Goal: Transaction & Acquisition: Purchase product/service

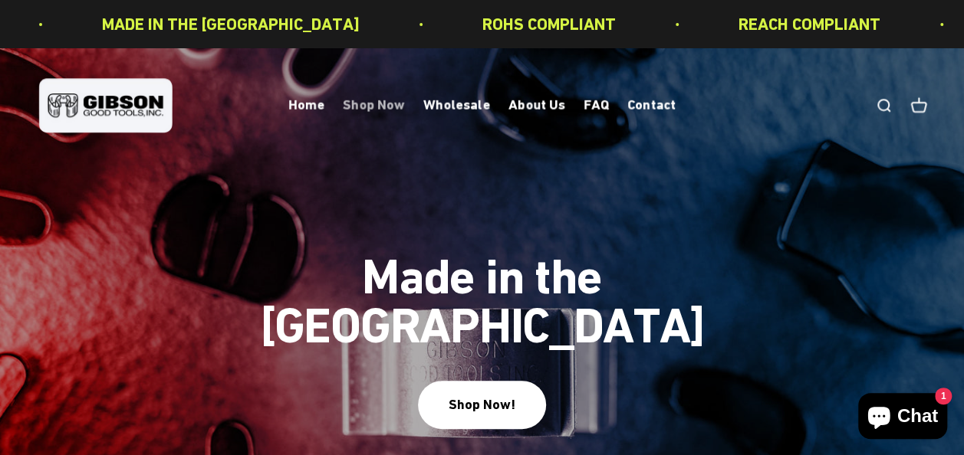
click at [361, 109] on link "Shop Now" at bounding box center [374, 105] width 62 height 16
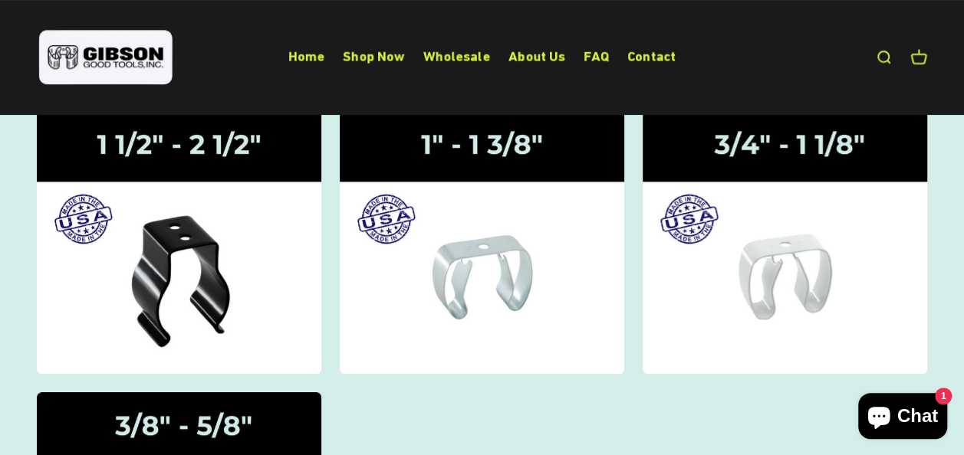
scroll to position [153, 0]
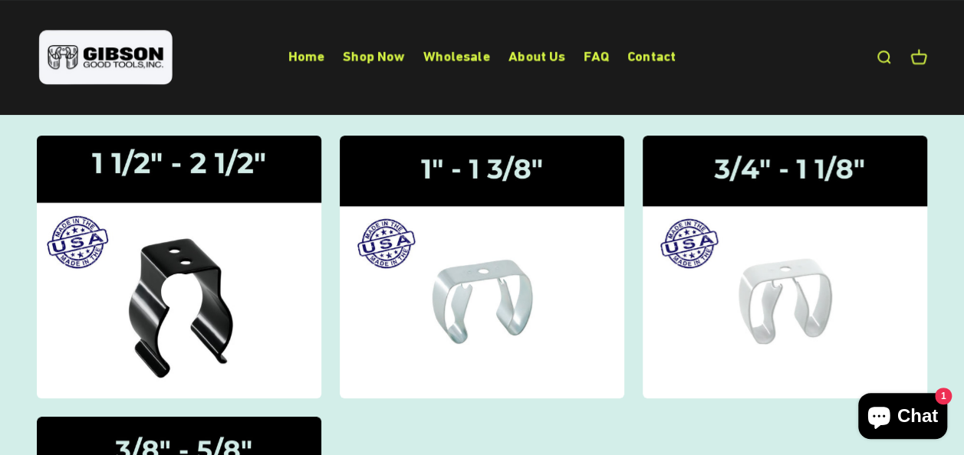
click at [291, 296] on img at bounding box center [178, 267] width 301 height 278
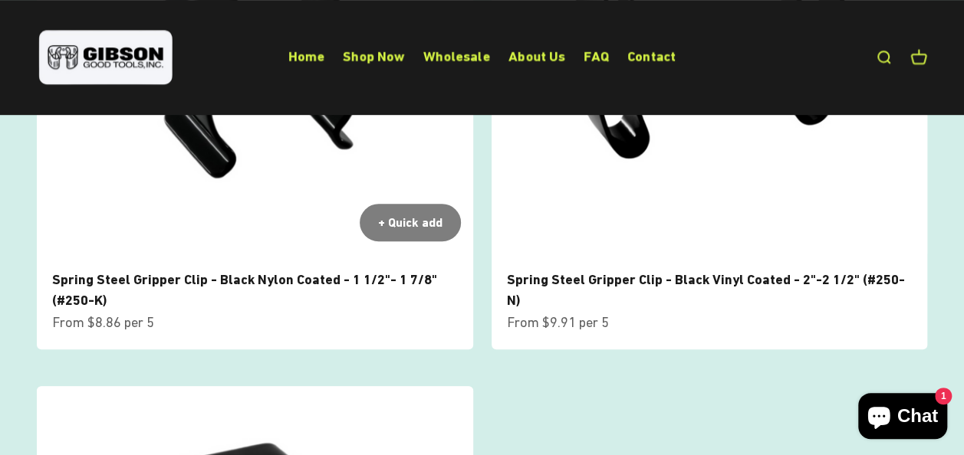
scroll to position [383, 0]
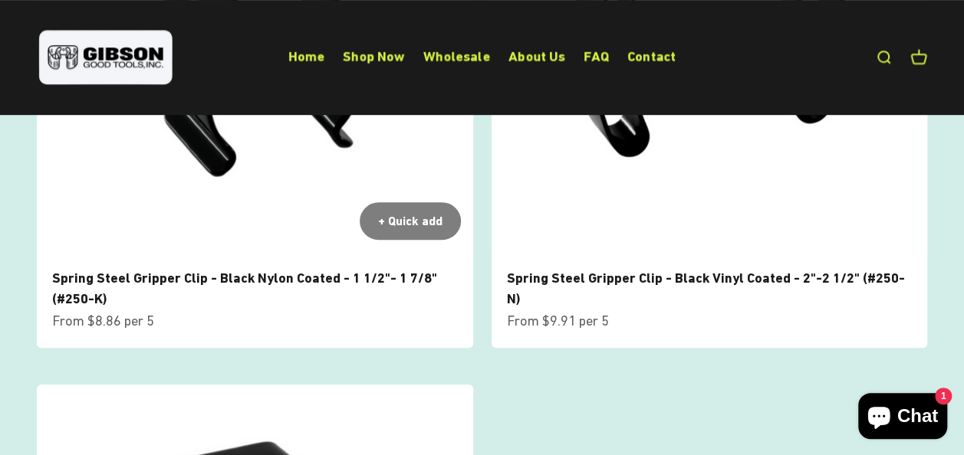
click at [229, 279] on link "Spring Steel Gripper Clip - Black Nylon Coated - 1 1/2"- 1 7/8" (#250-K)" at bounding box center [244, 288] width 385 height 37
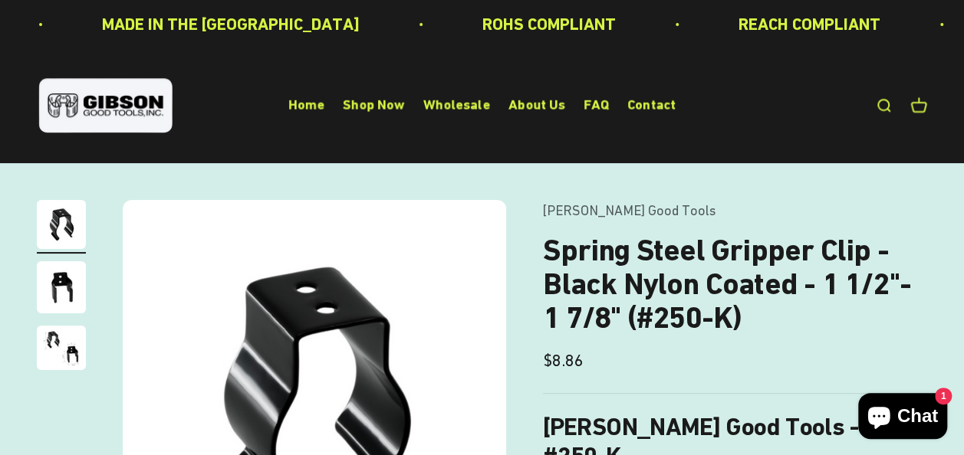
click at [61, 367] on img "Go to item 3" at bounding box center [61, 348] width 49 height 44
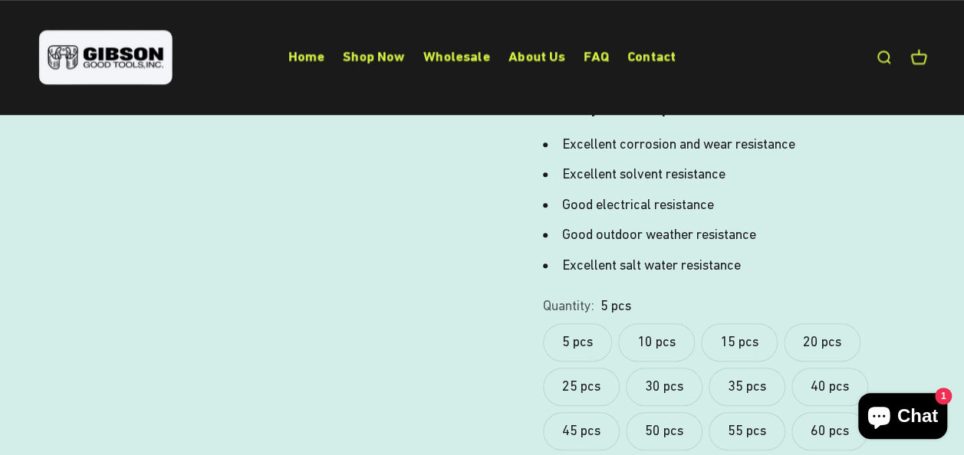
scroll to position [613, 0]
click at [664, 322] on label "10 pcs" at bounding box center [656, 341] width 77 height 38
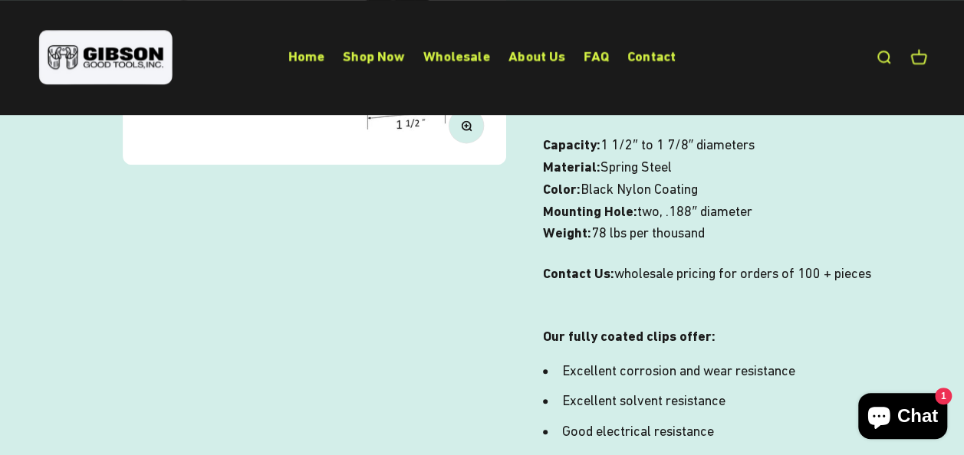
scroll to position [537, 0]
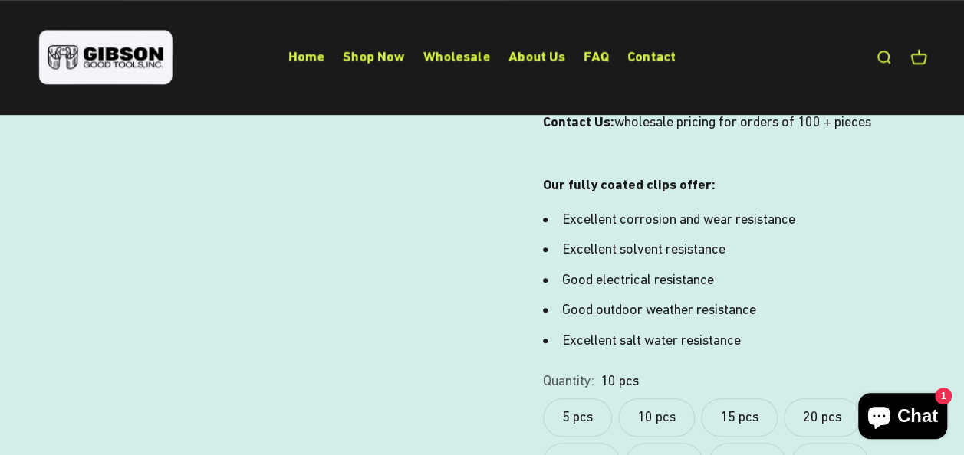
click at [575, 399] on label "5 pcs" at bounding box center [577, 418] width 69 height 38
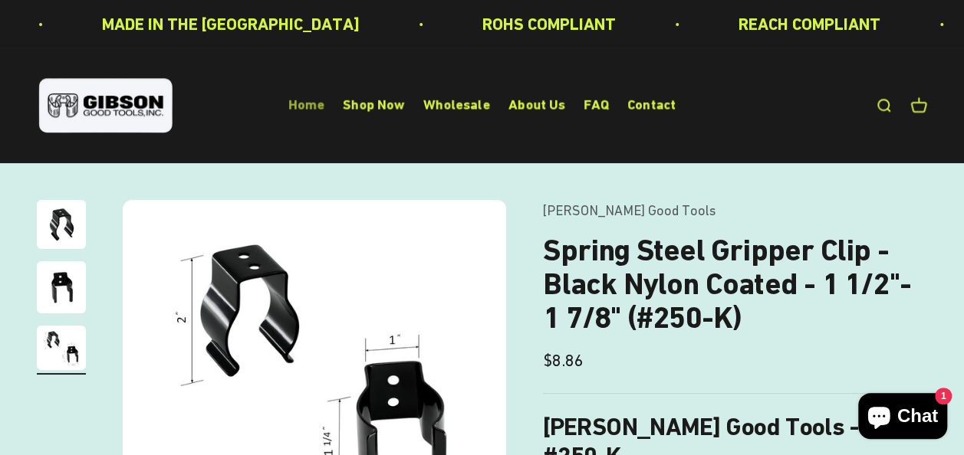
click at [305, 101] on link "Home" at bounding box center [306, 105] width 36 height 16
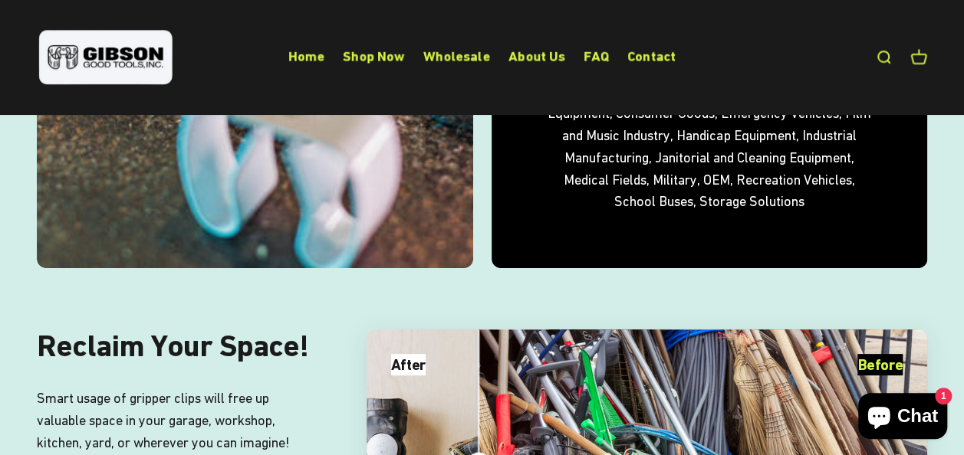
scroll to position [3073, 0]
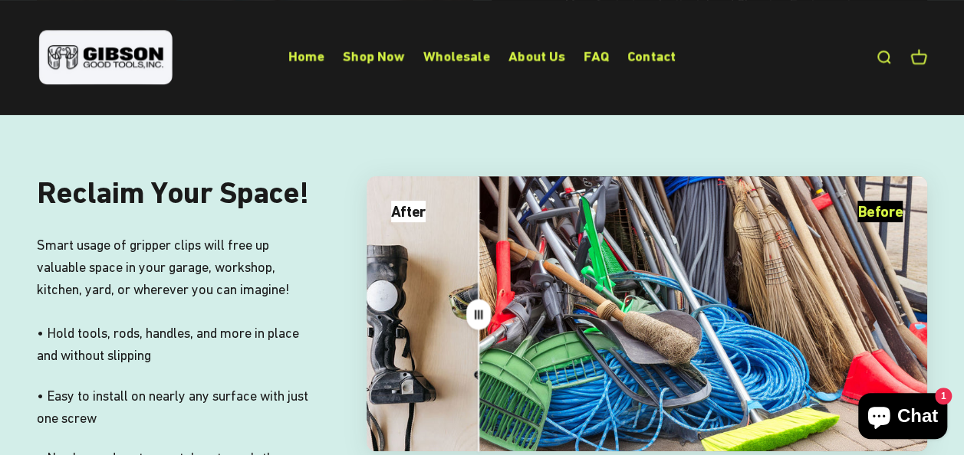
click at [406, 350] on div "Drag" at bounding box center [646, 313] width 560 height 275
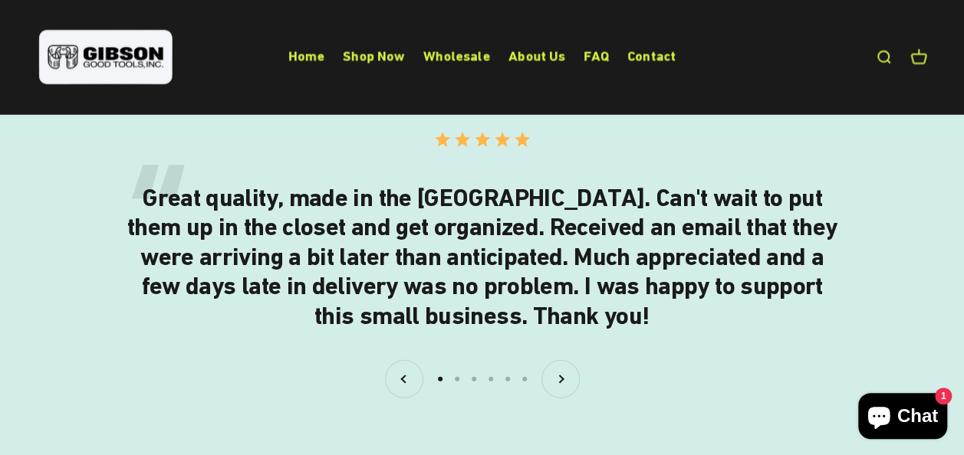
scroll to position [2306, 0]
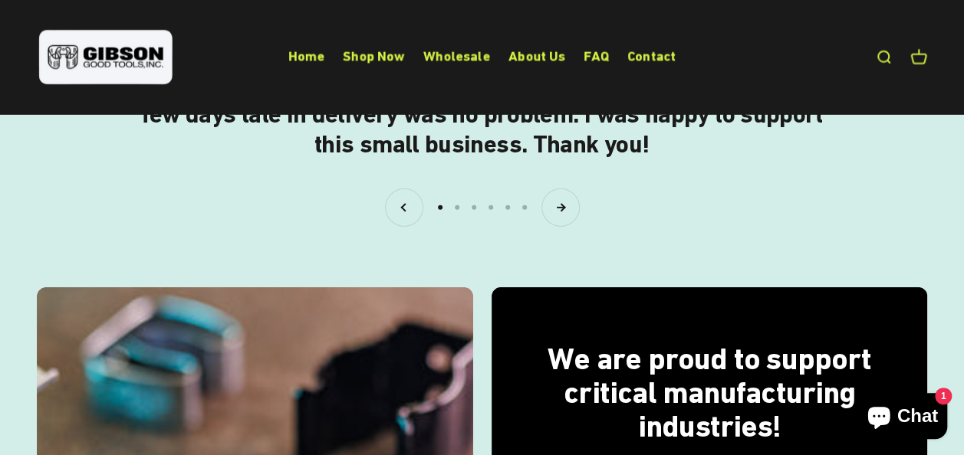
click at [568, 203] on button "Next" at bounding box center [560, 207] width 37 height 37
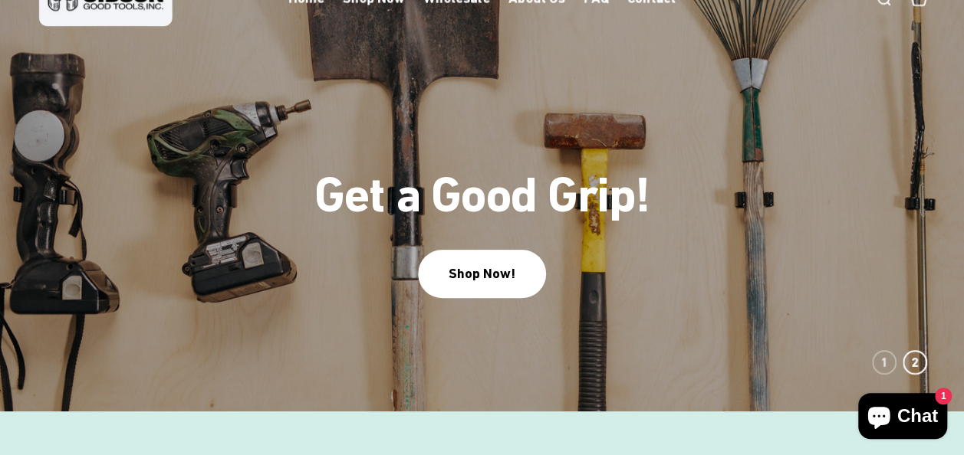
scroll to position [83, 0]
